Goal: Find contact information

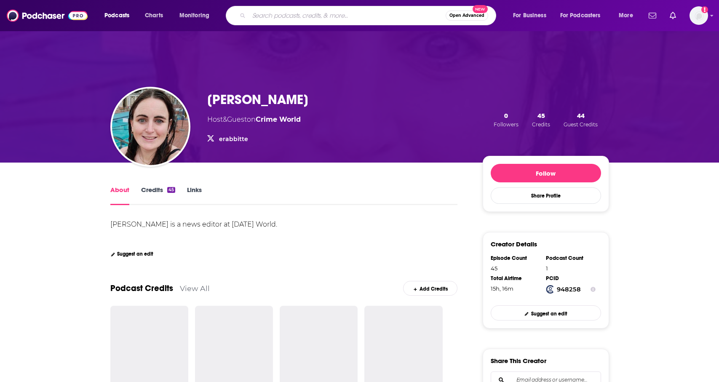
click at [272, 19] on input "Search podcasts, credits, & more..." at bounding box center [347, 15] width 197 height 13
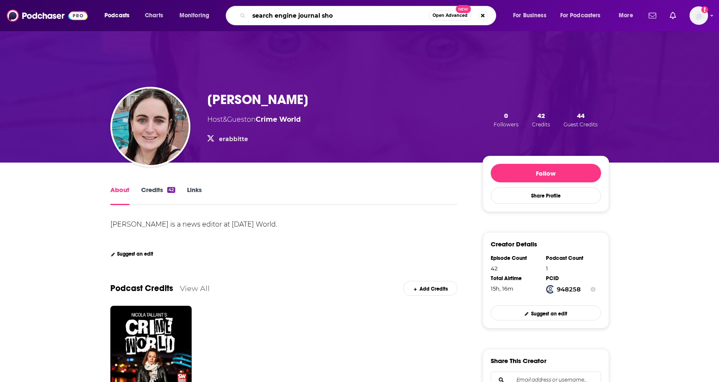
type input "search engine journal show"
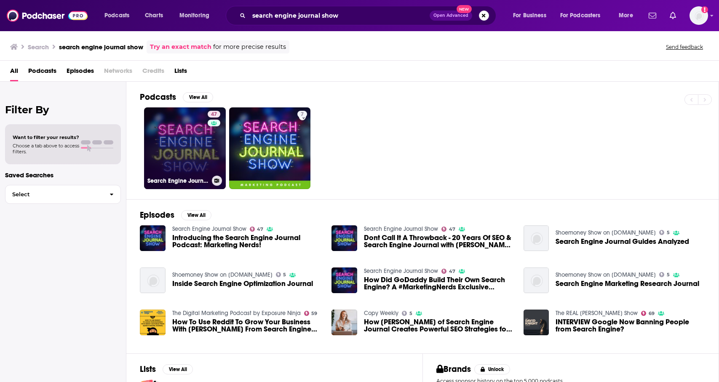
click at [193, 142] on link "47 Search Engine Journal Show" at bounding box center [185, 148] width 82 height 82
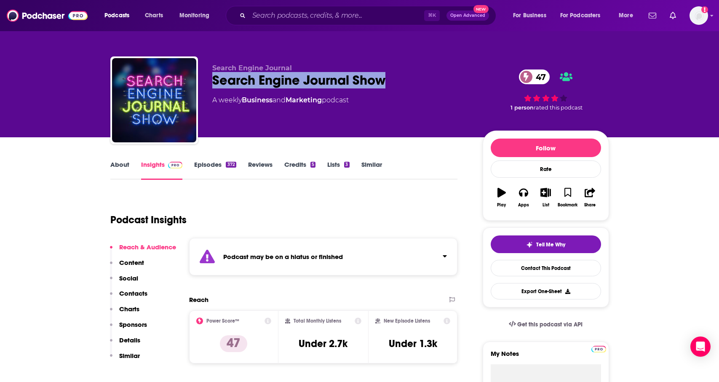
drag, startPoint x: 397, startPoint y: 82, endPoint x: 211, endPoint y: 84, distance: 185.5
click at [211, 84] on div "Search Engine Journal Search Engine Journal Show 47 A weekly Business and Marke…" at bounding box center [359, 101] width 499 height 91
copy h2 "Search Engine Journal Show"
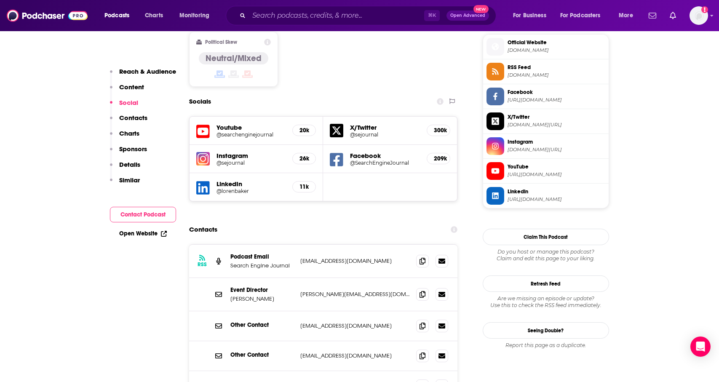
scroll to position [758, 0]
click at [282, 296] on p "Jessica Cromwell" at bounding box center [262, 299] width 63 height 7
drag, startPoint x: 275, startPoint y: 249, endPoint x: 227, endPoint y: 249, distance: 48.0
click at [227, 279] on div "Event Director Jessica Cromwell jessica@searchenginejournal.com jessica@searche…" at bounding box center [323, 295] width 269 height 33
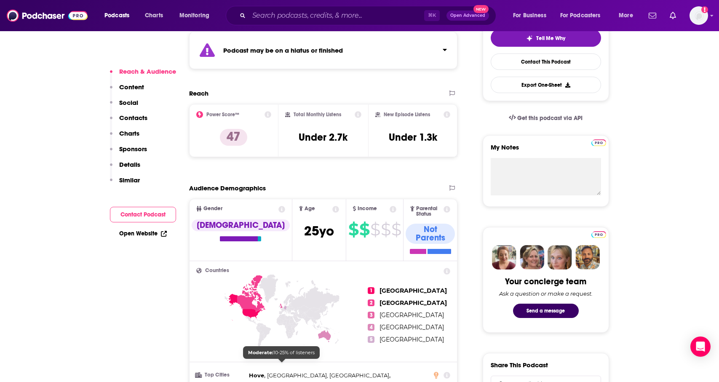
scroll to position [66, 0]
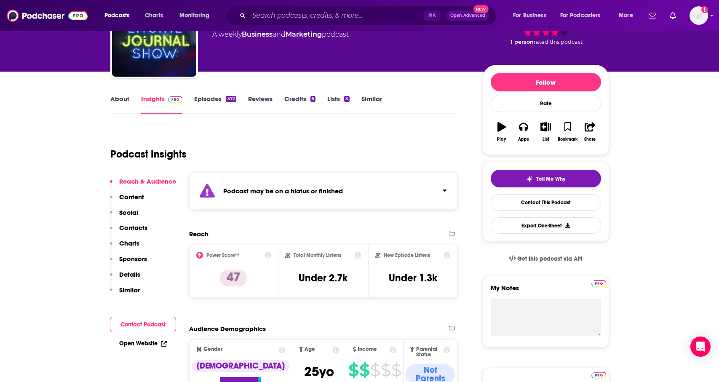
click at [447, 188] on div "Podcast may be on a hiatus or finished" at bounding box center [323, 191] width 269 height 38
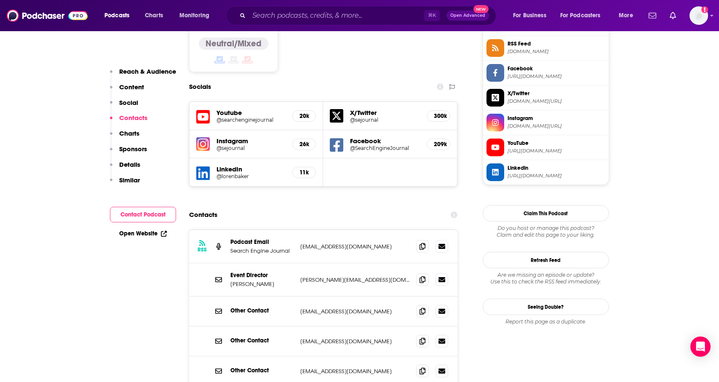
scroll to position [778, 0]
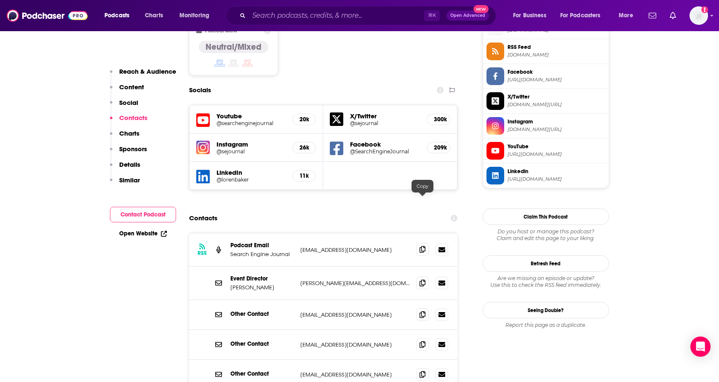
click at [419, 243] on span at bounding box center [422, 249] width 13 height 13
click at [426, 276] on span at bounding box center [422, 282] width 13 height 13
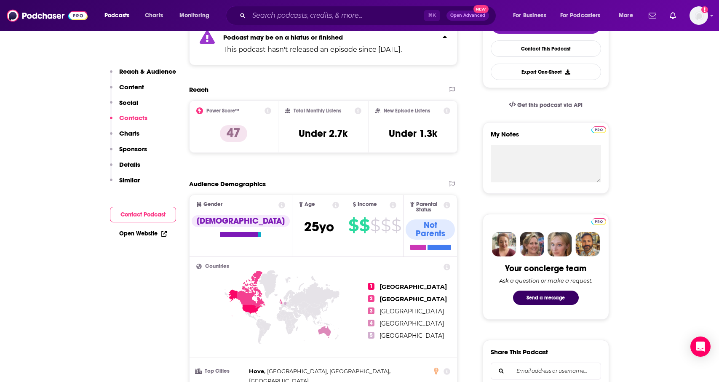
scroll to position [0, 0]
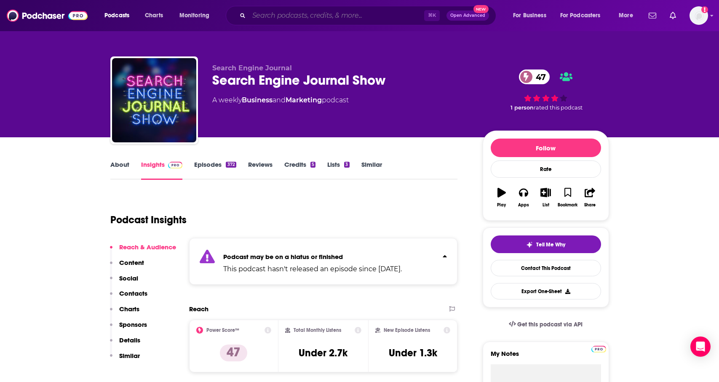
click at [276, 17] on input "Search podcasts, credits, & more..." at bounding box center [336, 15] width 175 height 13
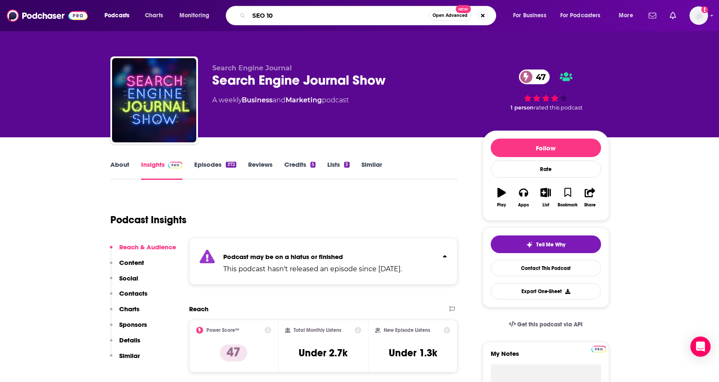
type input "SEO 101"
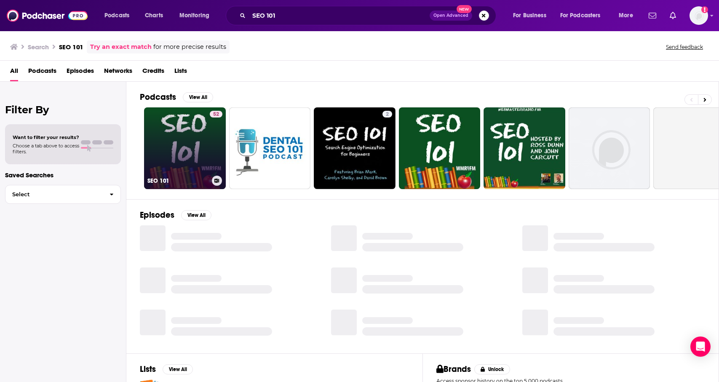
click at [186, 137] on link "52 SEO 101" at bounding box center [185, 148] width 82 height 82
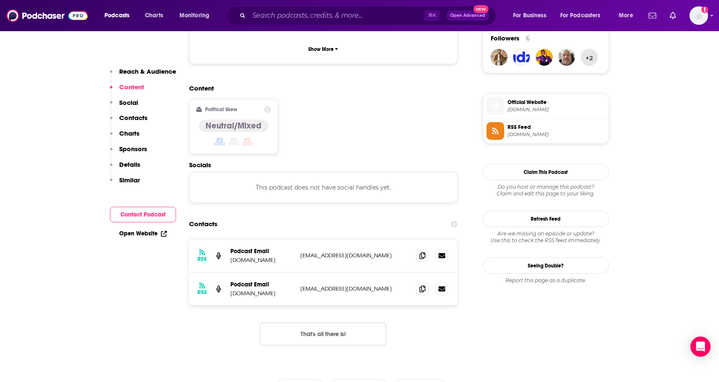
scroll to position [622, 0]
click at [422, 252] on icon at bounding box center [423, 255] width 6 height 7
click at [421, 285] on icon at bounding box center [423, 288] width 6 height 7
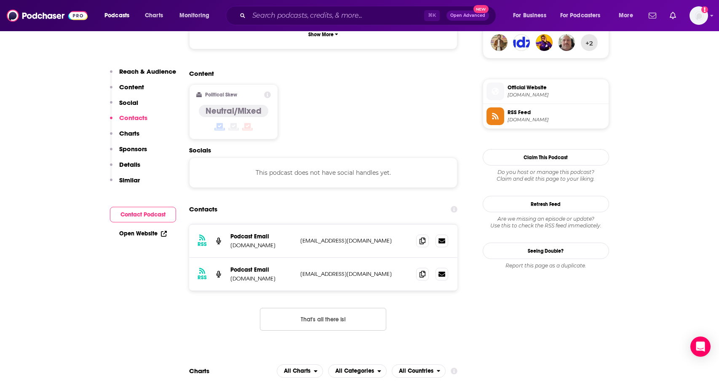
scroll to position [0, 0]
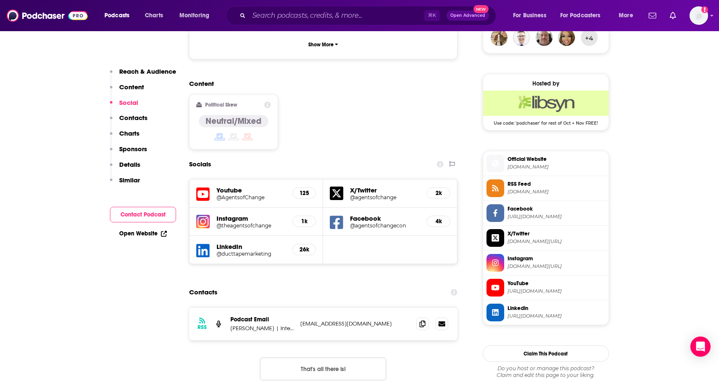
scroll to position [694, 0]
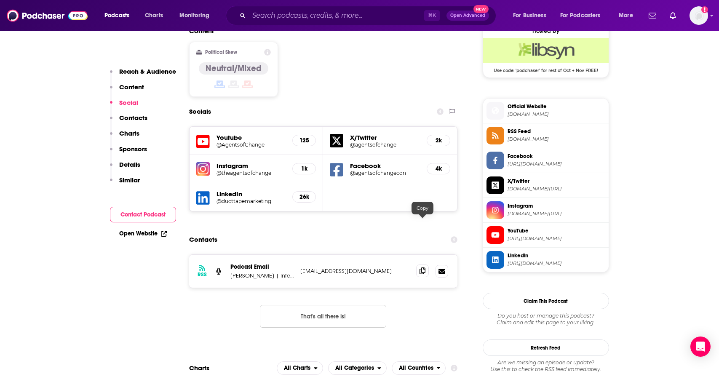
click at [424, 268] on icon at bounding box center [423, 271] width 6 height 7
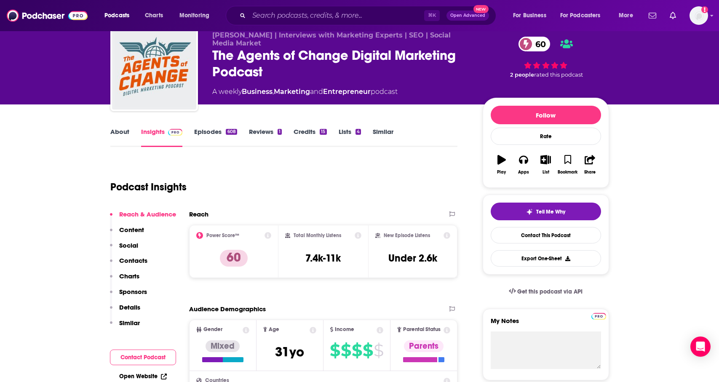
scroll to position [0, 0]
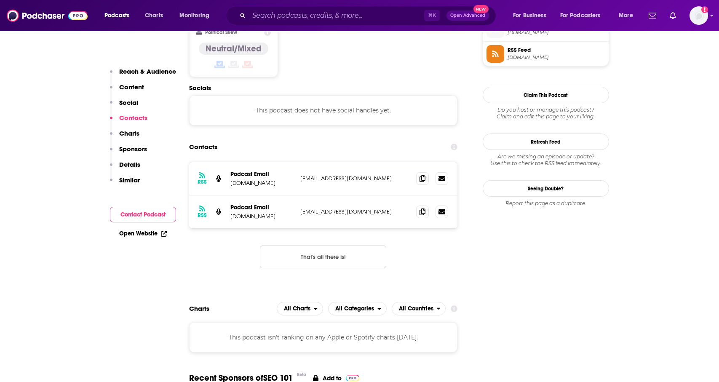
scroll to position [697, 0]
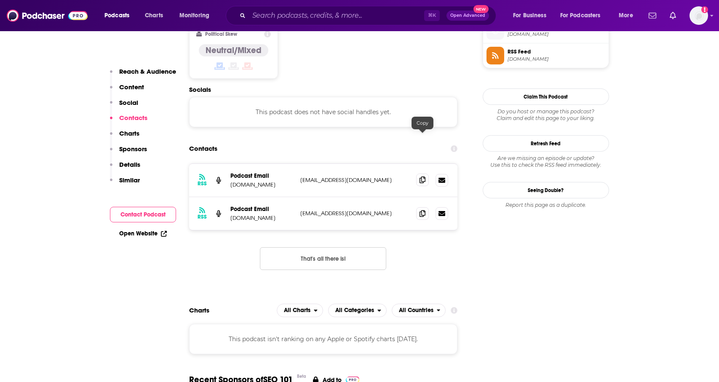
click at [421, 177] on icon at bounding box center [423, 180] width 6 height 7
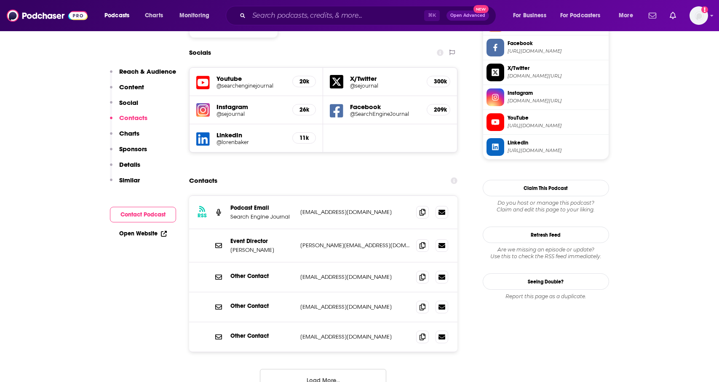
scroll to position [844, 0]
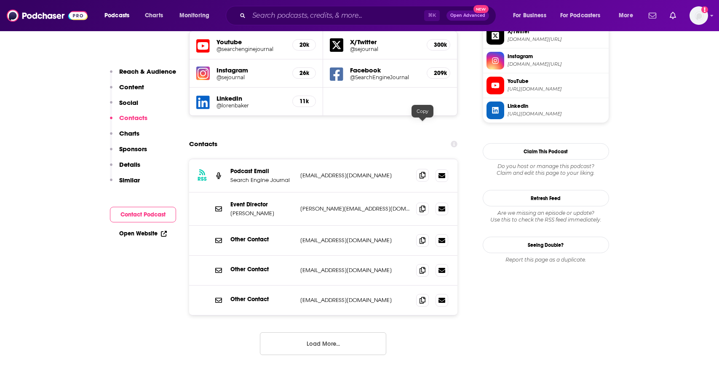
click at [423, 172] on icon at bounding box center [423, 175] width 6 height 7
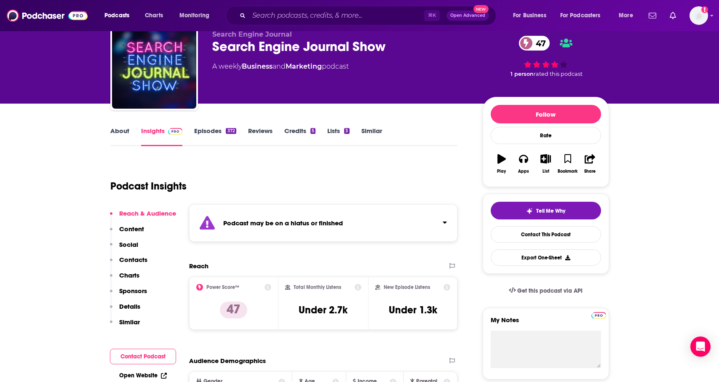
scroll to position [40, 0]
